Goal: Information Seeking & Learning: Compare options

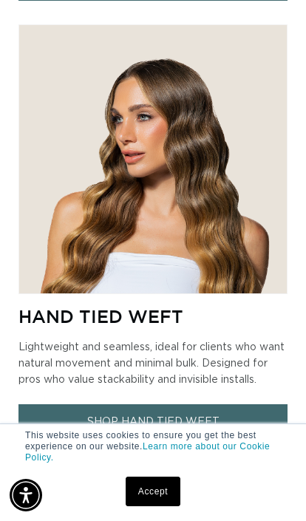
click at [144, 418] on link "SHOP HAND TIED WEFT" at bounding box center [152, 422] width 268 height 35
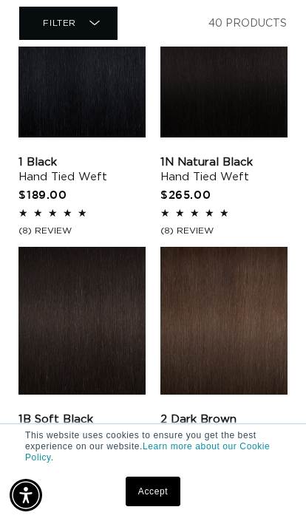
scroll to position [0, 450]
click at [77, 413] on link "1B Soft Black Hand Tied Weft" at bounding box center [81, 428] width 127 height 30
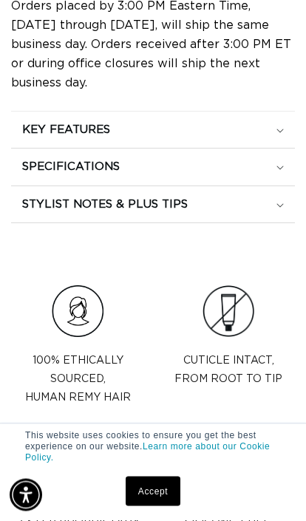
scroll to position [1067, 0]
click at [152, 138] on div "KEY FEATURES" at bounding box center [153, 130] width 262 height 15
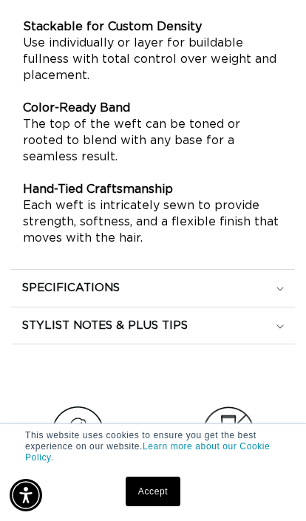
scroll to position [0, 0]
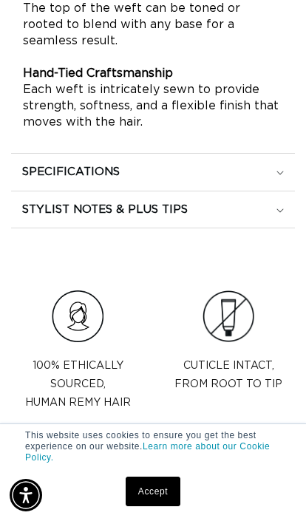
click at [50, 217] on h2 "STYLIST NOTES & PLUS TIPS" at bounding box center [105, 210] width 166 height 15
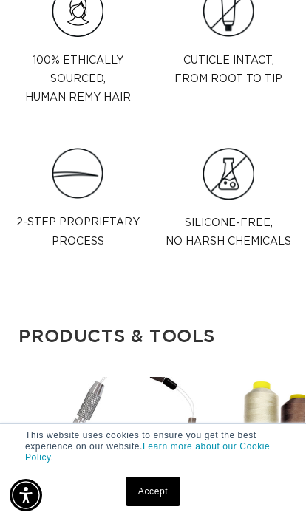
click at [62, 200] on img at bounding box center [78, 174] width 52 height 52
click at [67, 200] on img at bounding box center [78, 174] width 52 height 52
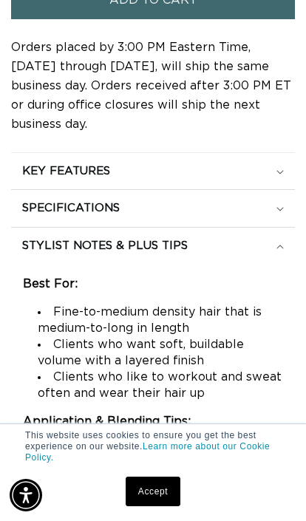
click at [64, 179] on h2 "KEY FEATURES" at bounding box center [66, 171] width 88 height 15
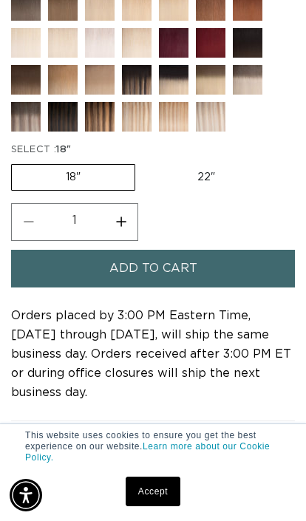
click at [27, 154] on img at bounding box center [37, 128] width 52 height 52
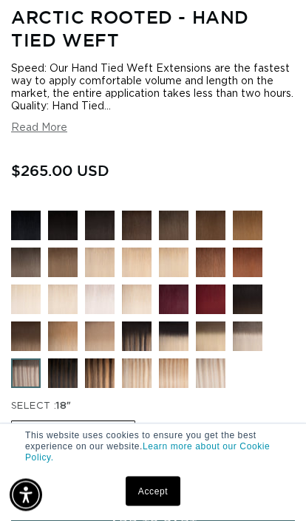
scroll to position [501, 0]
click at [64, 410] on img at bounding box center [74, 385] width 52 height 52
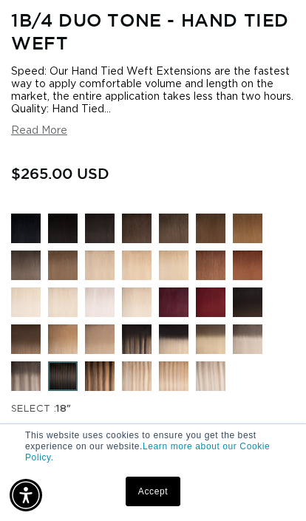
scroll to position [0, 268]
click at [181, 376] on img at bounding box center [185, 351] width 52 height 52
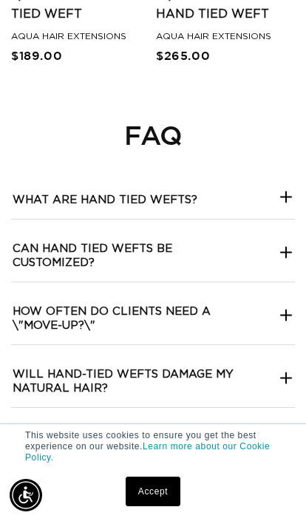
click at [212, 219] on wefts\?-template--18844261286116__collapsible_content_RjkbrX "What are hand tied wefts?" at bounding box center [153, 195] width 284 height 48
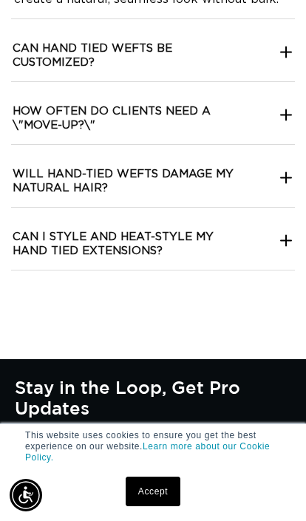
click at [239, 207] on hair\?-template--18844261286116__collapsible_content_RjkbrX "Will hand-tied wefts damage my natural hair?" at bounding box center [153, 176] width 284 height 62
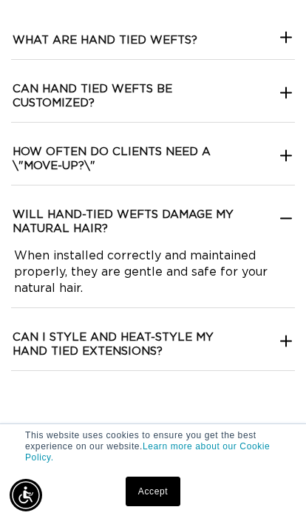
click at [232, 185] on \\ "How often do clients need a \"move-up?\"" at bounding box center [153, 154] width 284 height 62
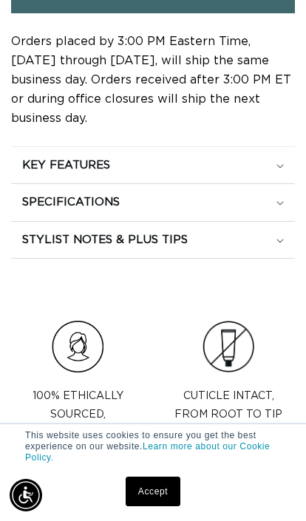
click at [277, 210] on div "SPECIFICATIONS" at bounding box center [153, 202] width 262 height 15
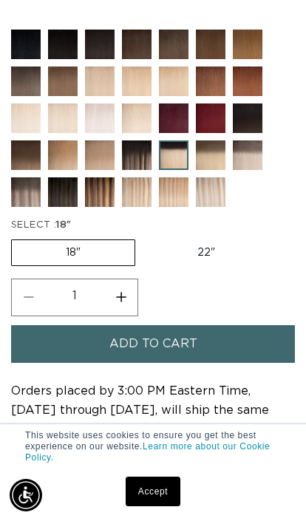
click at [35, 229] on img at bounding box center [37, 203] width 52 height 52
click at [252, 192] on img at bounding box center [259, 167] width 52 height 52
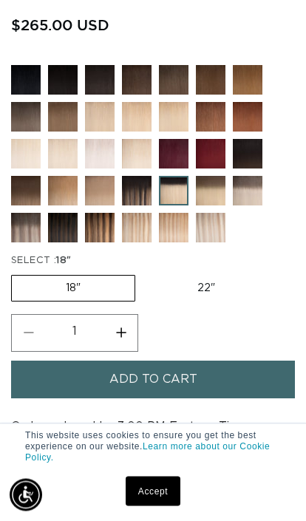
scroll to position [635, 0]
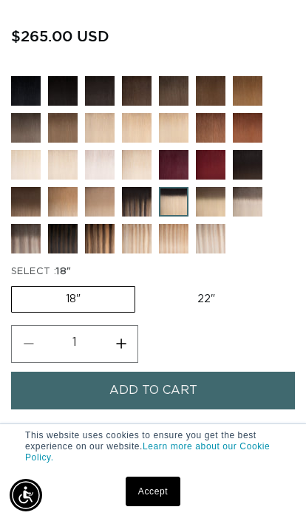
click at [141, 239] on img at bounding box center [148, 213] width 52 height 52
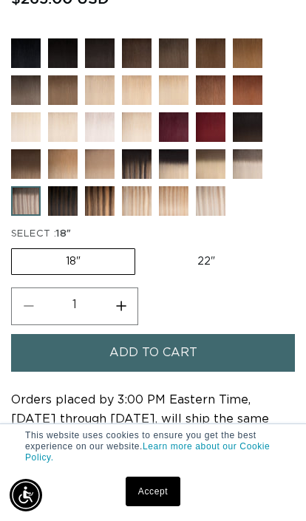
scroll to position [0, 535]
click at [200, 274] on label "22" Variant sold out or unavailable" at bounding box center [206, 261] width 126 height 25
click at [143, 246] on input "22" Variant sold out or unavailable" at bounding box center [143, 246] width 1 height 1
radio input "true"
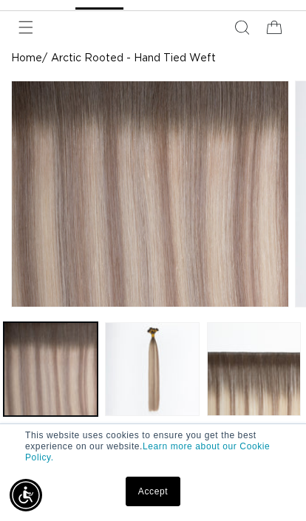
scroll to position [70, 0]
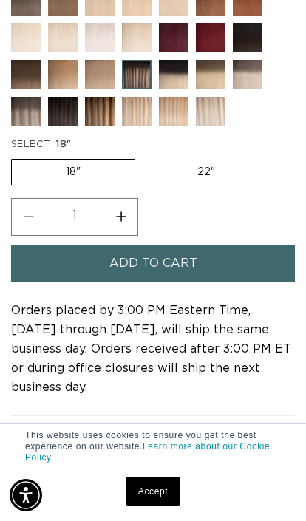
scroll to position [744, 0]
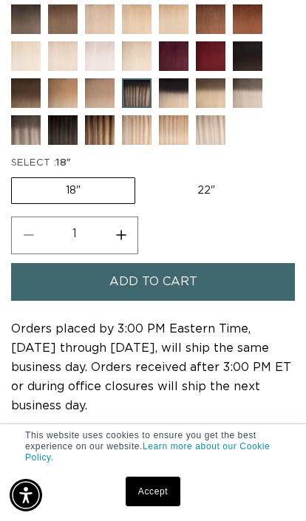
click at [177, 130] on img at bounding box center [185, 104] width 52 height 52
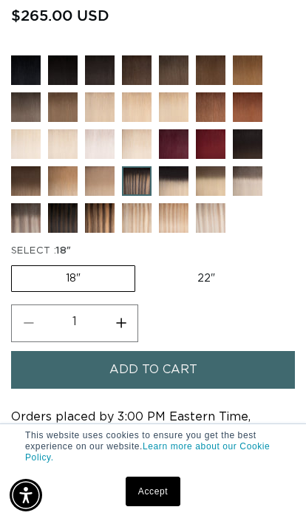
scroll to position [655, 0]
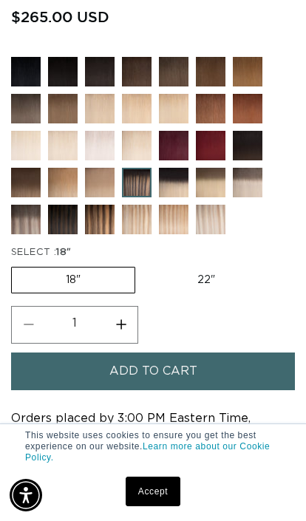
click at [194, 293] on label "22" Variant sold out or unavailable" at bounding box center [206, 280] width 126 height 25
click at [143, 265] on input "22" Variant sold out or unavailable" at bounding box center [143, 264] width 1 height 1
radio input "true"
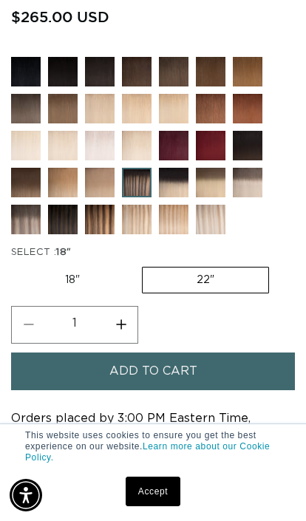
scroll to position [0, 535]
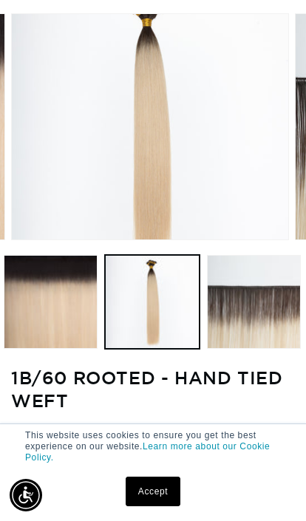
scroll to position [45, 0]
